Goal: Task Accomplishment & Management: Complete application form

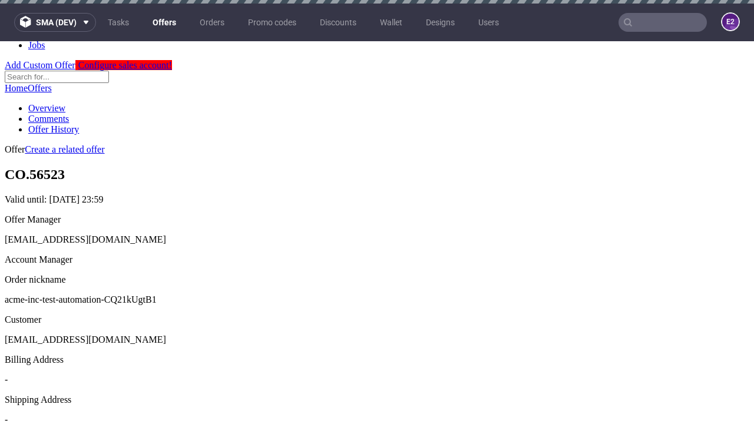
scroll to position [4, 0]
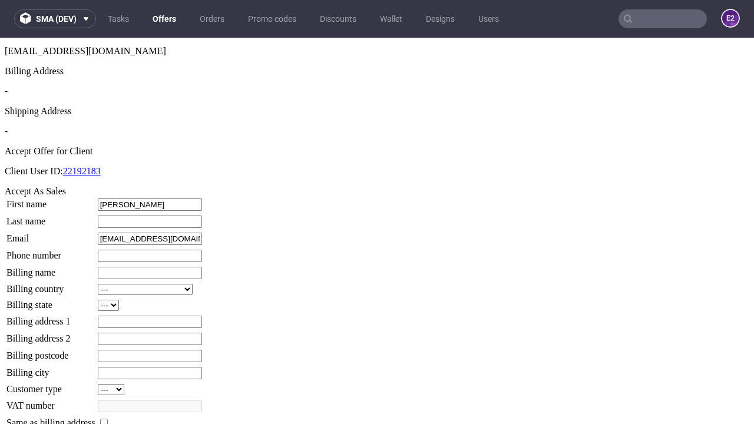
type input "[PERSON_NAME]"
type input "Cummerata"
type input "1509813888"
type input "[PERSON_NAME]"
select select "13"
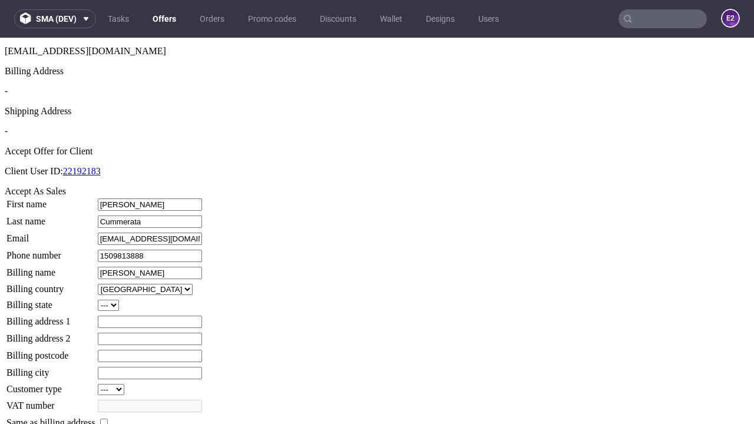
type input "[PERSON_NAME]"
select select "132"
type input "[STREET_ADDRESS][PERSON_NAME]"
type input "WO8 9XZ"
type input "High Mayert"
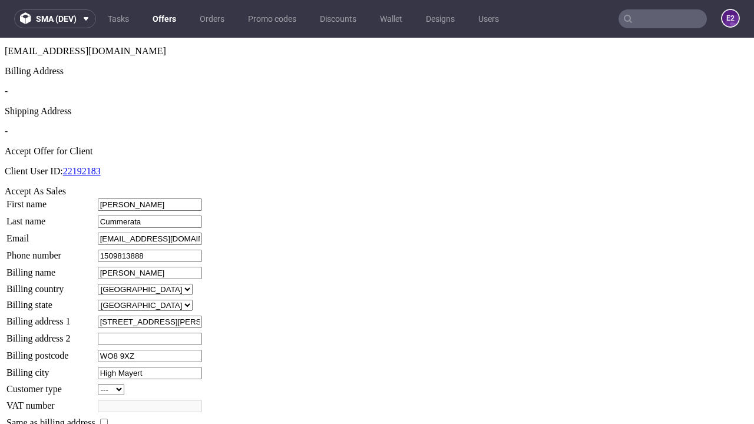
click at [108, 419] on input "checkbox" at bounding box center [104, 423] width 8 height 8
checkbox input "true"
type input "[PERSON_NAME]"
select select "13"
type input "[STREET_ADDRESS][PERSON_NAME]"
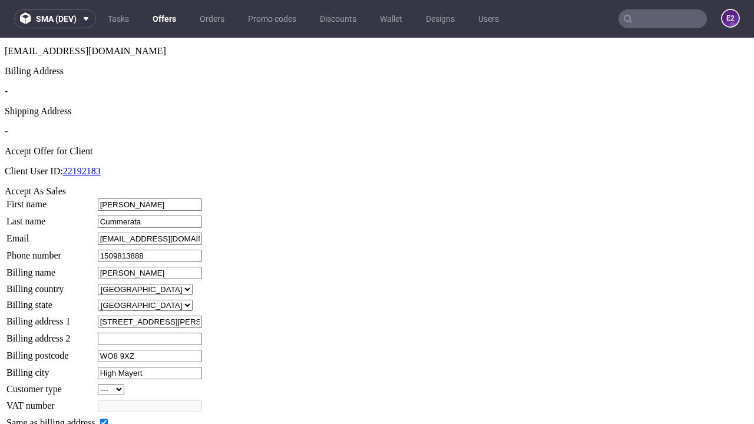
type input "WO8 9XZ"
type input "High Mayert"
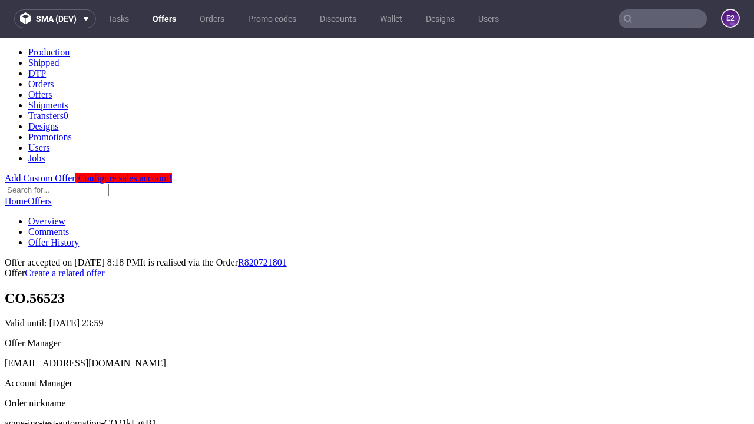
scroll to position [0, 0]
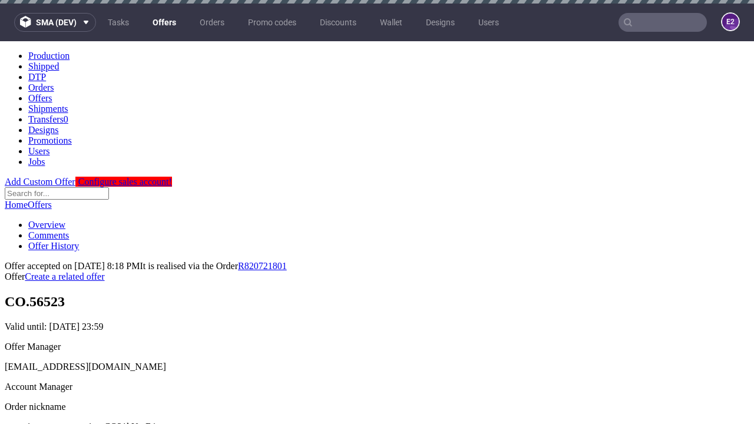
type input "[DATE]"
select select "12214305"
type input "In progress..."
